Goal: Information Seeking & Learning: Learn about a topic

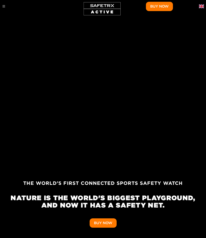
scroll to position [0, 599]
